Goal: Navigation & Orientation: Find specific page/section

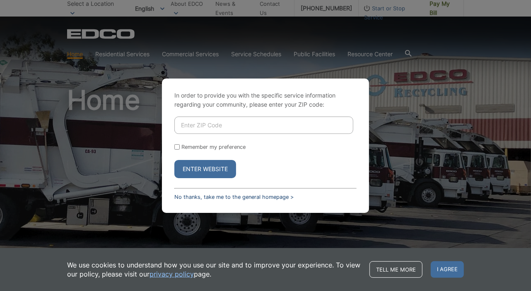
click at [183, 196] on link "No thanks, take me to the general homepage >" at bounding box center [233, 197] width 119 height 6
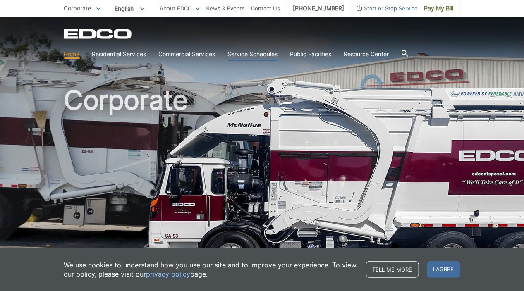
click at [247, 55] on link "Service Schedules" at bounding box center [253, 54] width 50 height 9
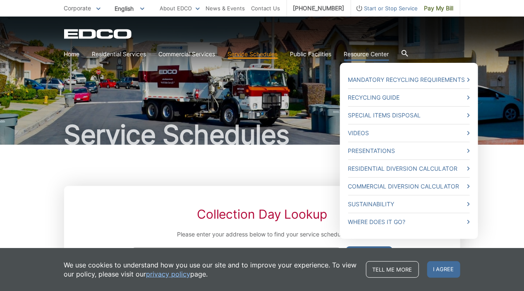
click at [355, 56] on link "Resource Center" at bounding box center [366, 54] width 45 height 9
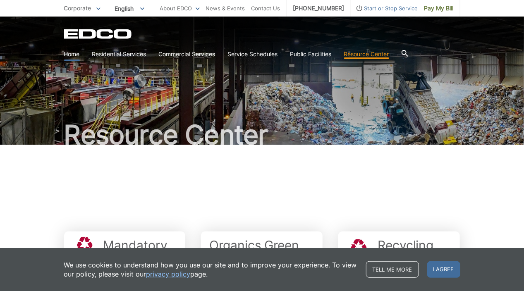
click at [71, 57] on link "Home" at bounding box center [72, 54] width 16 height 9
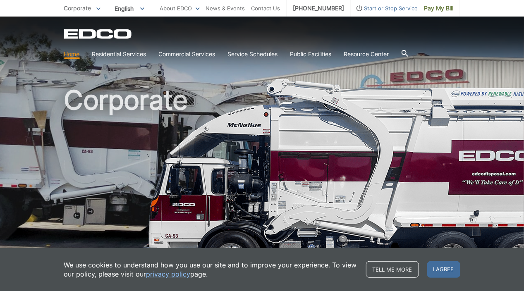
drag, startPoint x: 138, startPoint y: 34, endPoint x: 65, endPoint y: 36, distance: 72.9
click at [65, 36] on div "EDCO Logo" at bounding box center [262, 34] width 396 height 10
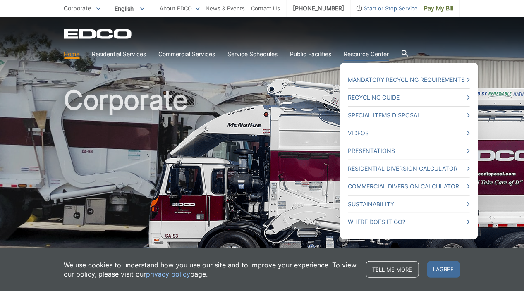
click at [358, 55] on link "Resource Center" at bounding box center [366, 54] width 45 height 9
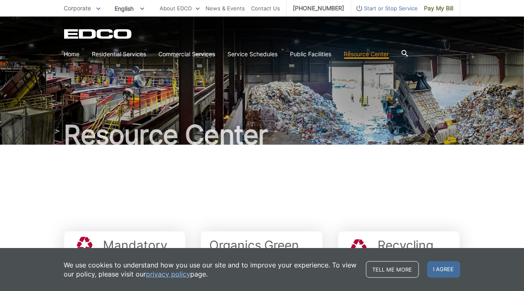
click at [358, 55] on link "Resource Center" at bounding box center [366, 54] width 45 height 9
click at [77, 52] on link "Home" at bounding box center [72, 54] width 16 height 9
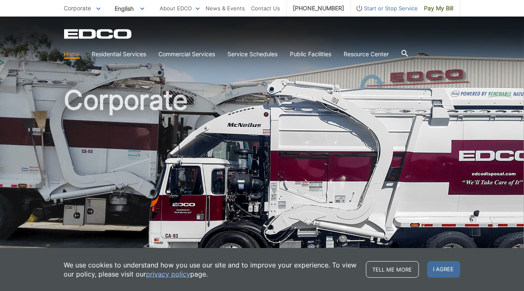
click at [77, 52] on link "Home" at bounding box center [72, 54] width 16 height 9
